Goal: Check status: Check status

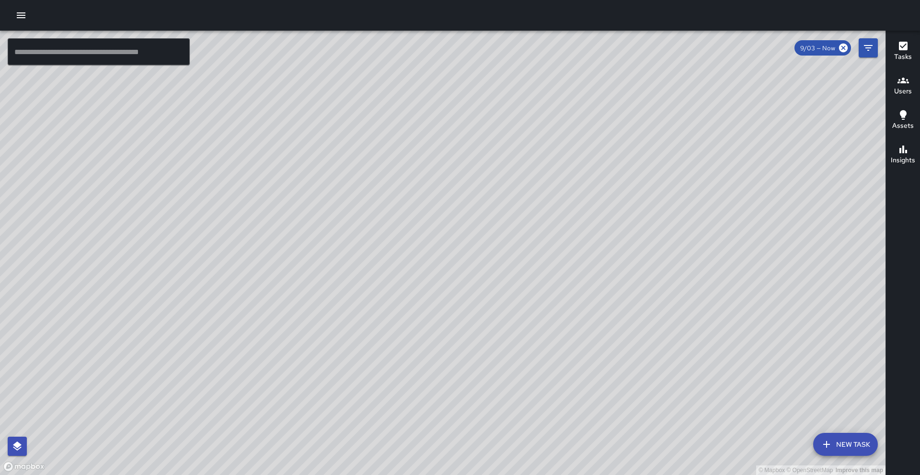
click at [906, 92] on h6 "Users" at bounding box center [903, 91] width 18 height 11
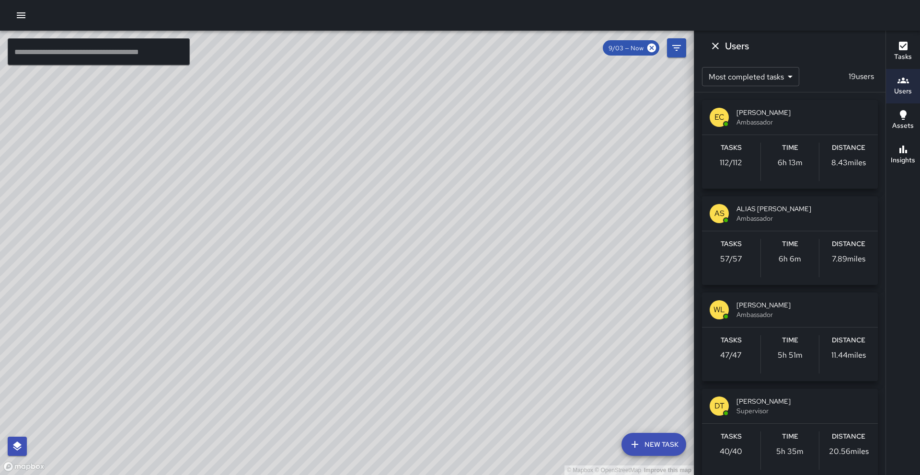
click at [718, 370] on div "Tasks 47 / 47" at bounding box center [731, 354] width 58 height 38
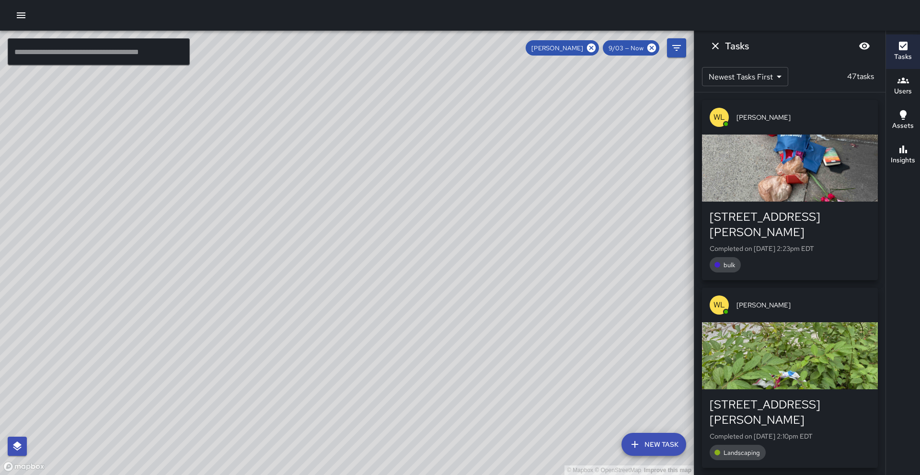
drag, startPoint x: 809, startPoint y: 308, endPoint x: 785, endPoint y: 229, distance: 82.1
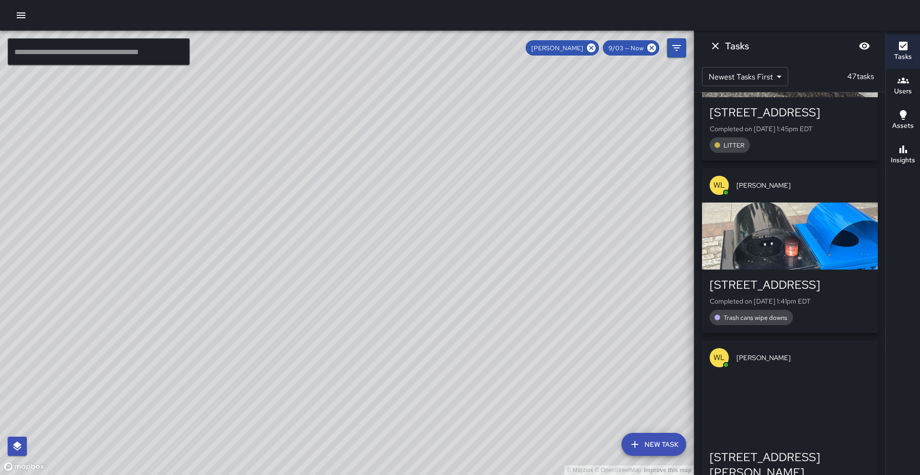
scroll to position [669, 0]
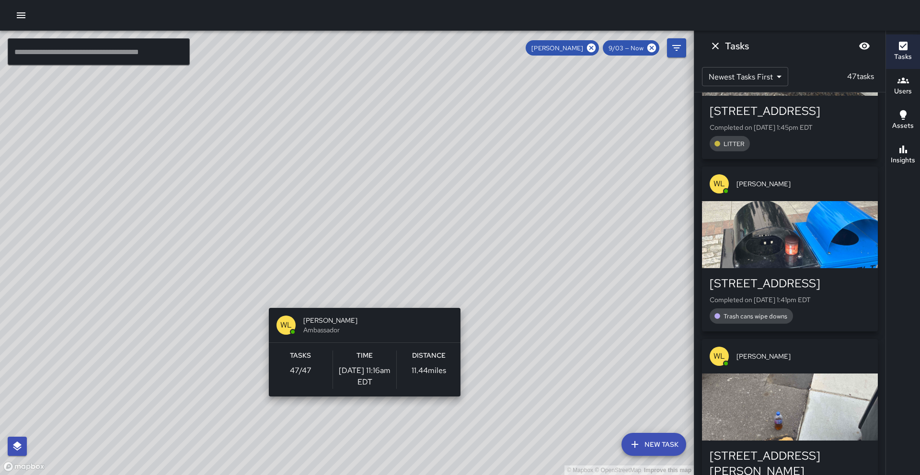
drag, startPoint x: 270, startPoint y: 245, endPoint x: 367, endPoint y: 302, distance: 112.7
click at [367, 302] on div "© Mapbox © OpenStreetMap Improve this map WL William Littlejohn Ambassador Task…" at bounding box center [346, 253] width 693 height 444
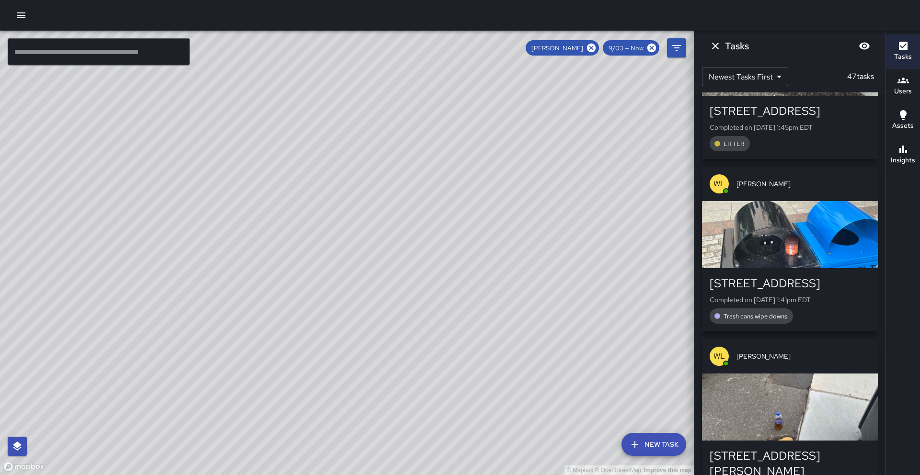
drag, startPoint x: 256, startPoint y: 377, endPoint x: 303, endPoint y: 341, distance: 59.0
click at [303, 341] on div "© Mapbox © OpenStreetMap Improve this map" at bounding box center [346, 253] width 693 height 444
drag, startPoint x: 408, startPoint y: 311, endPoint x: 362, endPoint y: 298, distance: 48.2
click at [362, 298] on div "© Mapbox © OpenStreetMap Improve this map" at bounding box center [346, 253] width 693 height 444
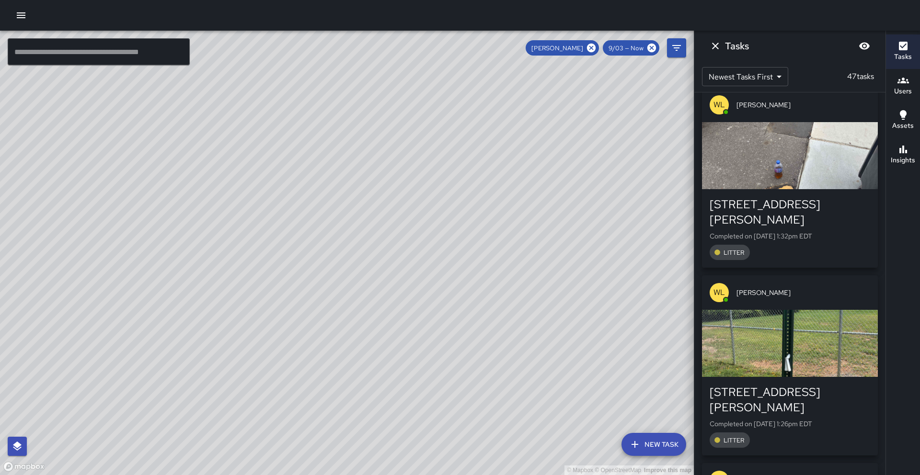
scroll to position [923, 0]
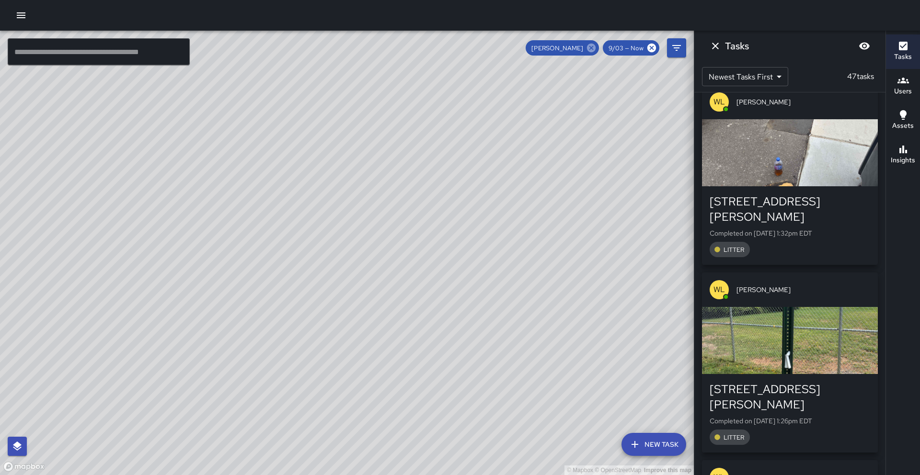
click at [590, 50] on icon at bounding box center [591, 48] width 9 height 9
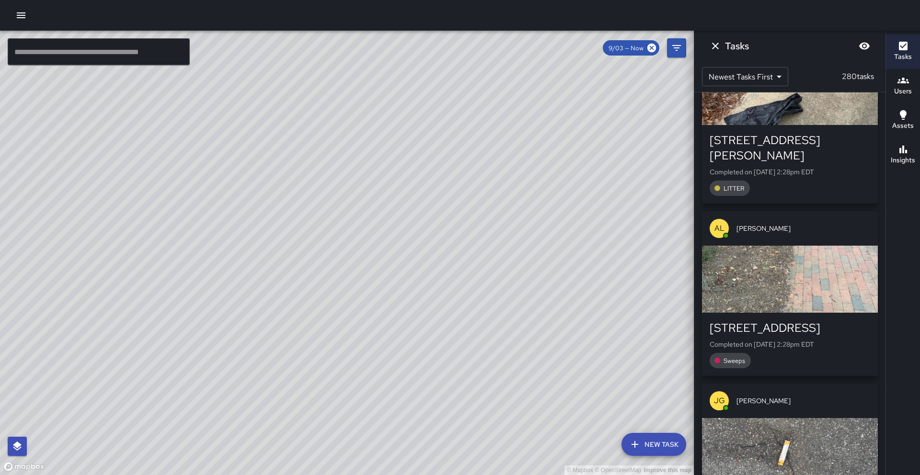
drag, startPoint x: 576, startPoint y: 250, endPoint x: 428, endPoint y: 279, distance: 150.7
click at [411, 292] on div "© Mapbox © OpenStreetMap Improve this map" at bounding box center [346, 253] width 693 height 444
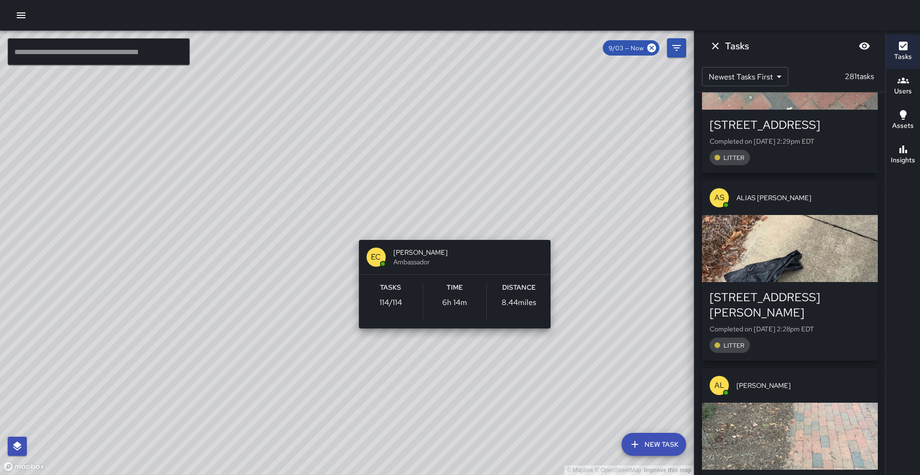
click at [554, 227] on div "© Mapbox © OpenStreetMap Improve this map EC Ed Cutshaw Ambassador Tasks 114 / …" at bounding box center [346, 253] width 693 height 444
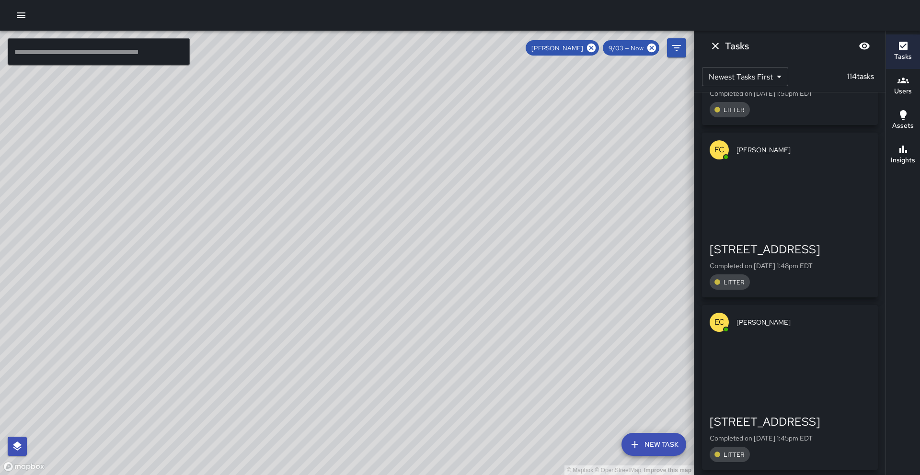
scroll to position [1544, 0]
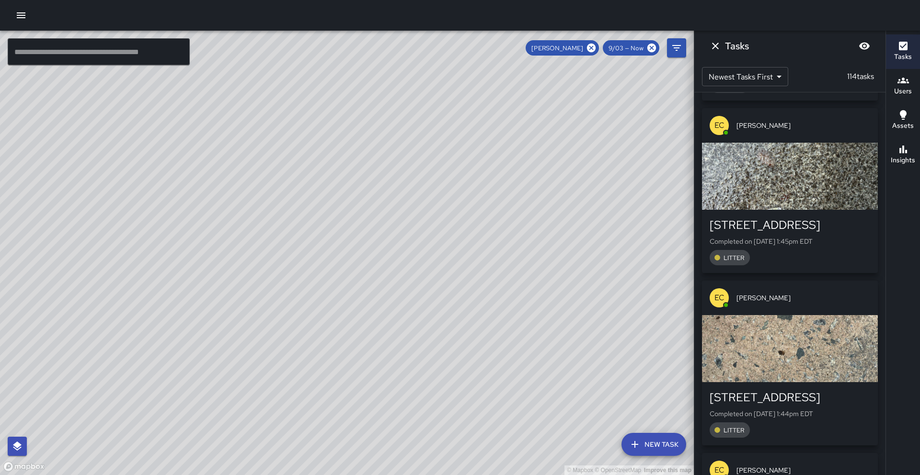
click at [790, 343] on div "button" at bounding box center [790, 348] width 176 height 67
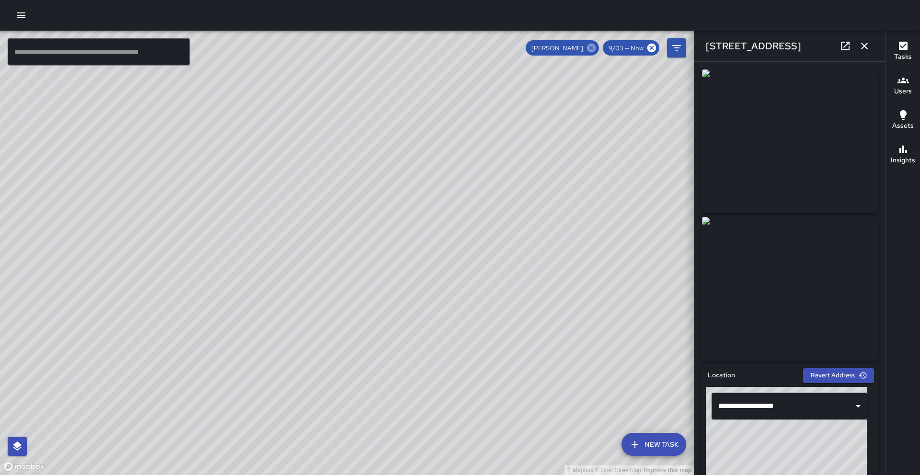
click at [590, 51] on icon at bounding box center [591, 48] width 9 height 9
drag, startPoint x: 395, startPoint y: 282, endPoint x: 471, endPoint y: 149, distance: 152.7
click at [471, 149] on div "© Mapbox © OpenStreetMap Improve this map" at bounding box center [346, 253] width 693 height 444
click at [365, 276] on div "© Mapbox © OpenStreetMap Improve this map AS ALIAS SIEGLER Ambassador Tasks 58 …" at bounding box center [346, 253] width 693 height 444
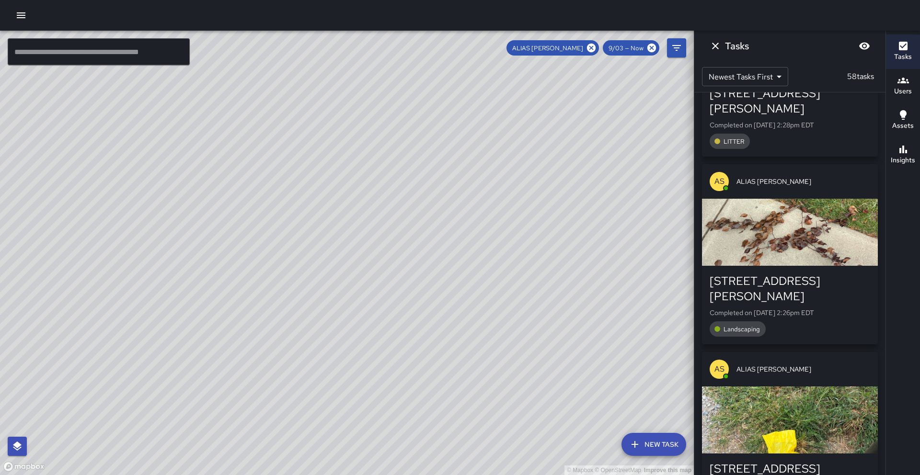
scroll to position [0, 0]
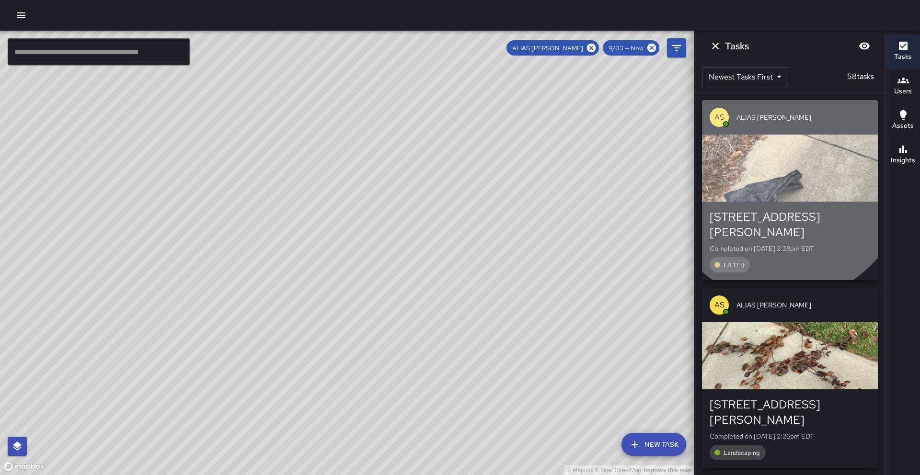
click at [783, 177] on div "button" at bounding box center [790, 168] width 176 height 67
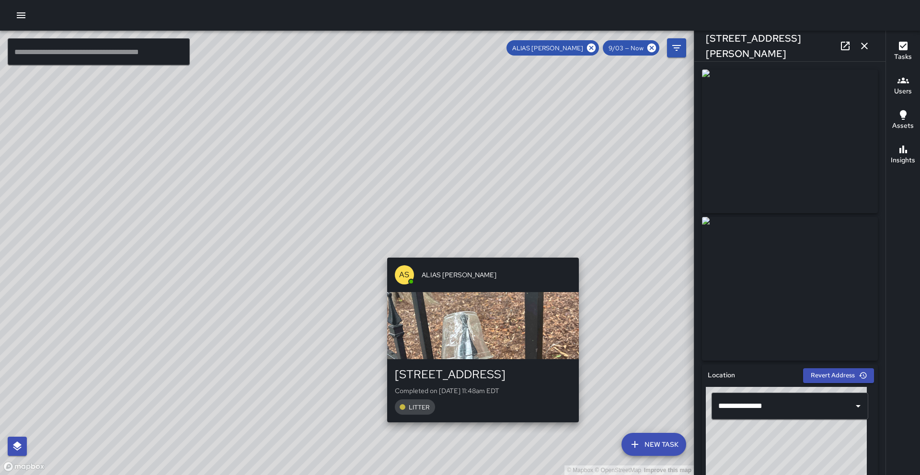
click at [478, 253] on div "© Mapbox © OpenStreetMap Improve this map AS ALIAS SIEGLER 61 Church Street Com…" at bounding box center [346, 253] width 693 height 444
